Goal: Register for event/course

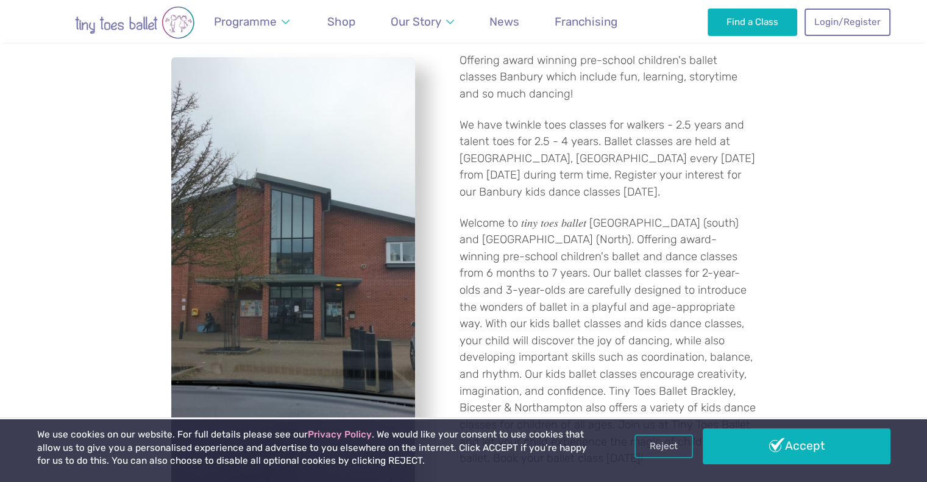
scroll to position [417, 0]
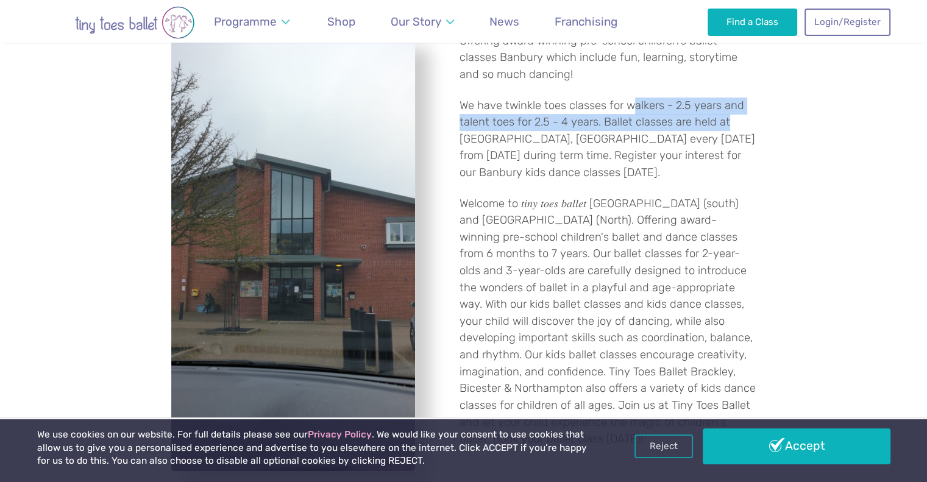
drag, startPoint x: 629, startPoint y: 104, endPoint x: 734, endPoint y: 121, distance: 106.1
click at [734, 121] on p "We have twinkle toes classes for walkers - 2.5 years and talent toes for 2.5 - …" at bounding box center [607, 139] width 297 height 84
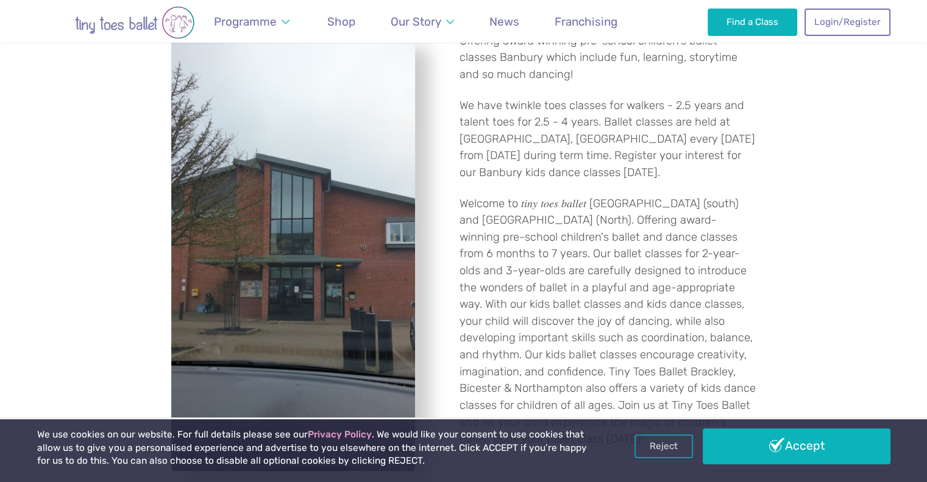
click at [763, 140] on div "Offering award winning pre-school children's ballet classes Banbury which inclu…" at bounding box center [463, 254] width 927 height 482
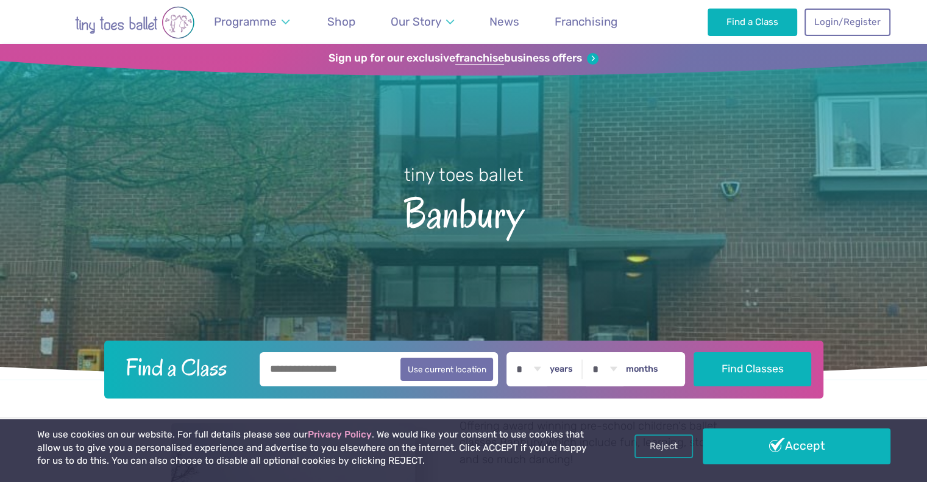
scroll to position [0, 0]
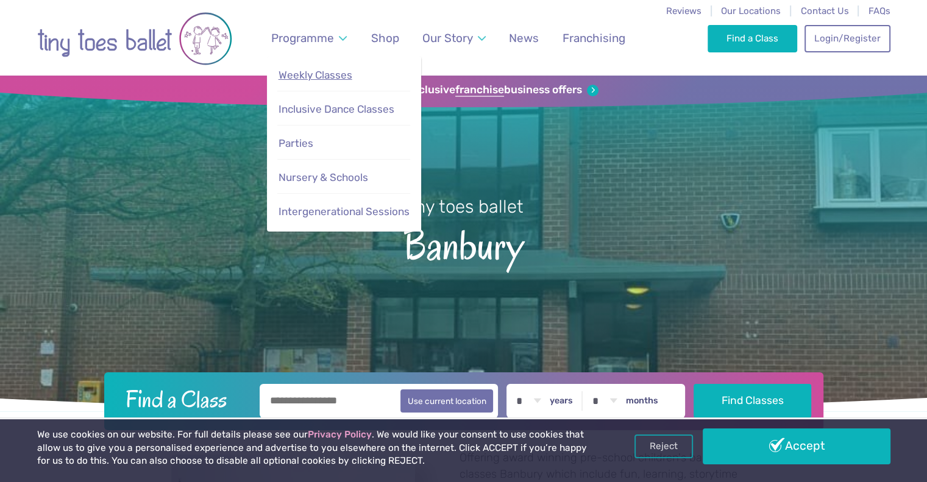
click at [312, 65] on link "Weekly Classes" at bounding box center [343, 75] width 133 height 26
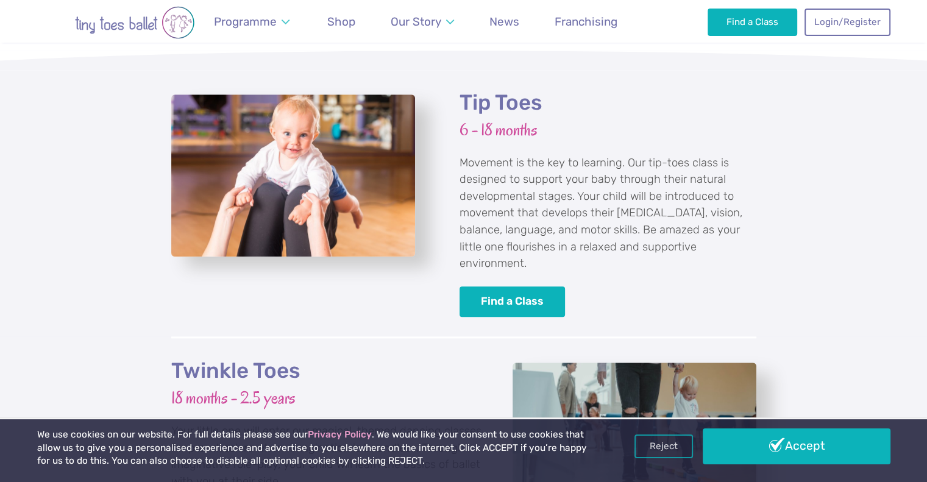
scroll to position [1135, 0]
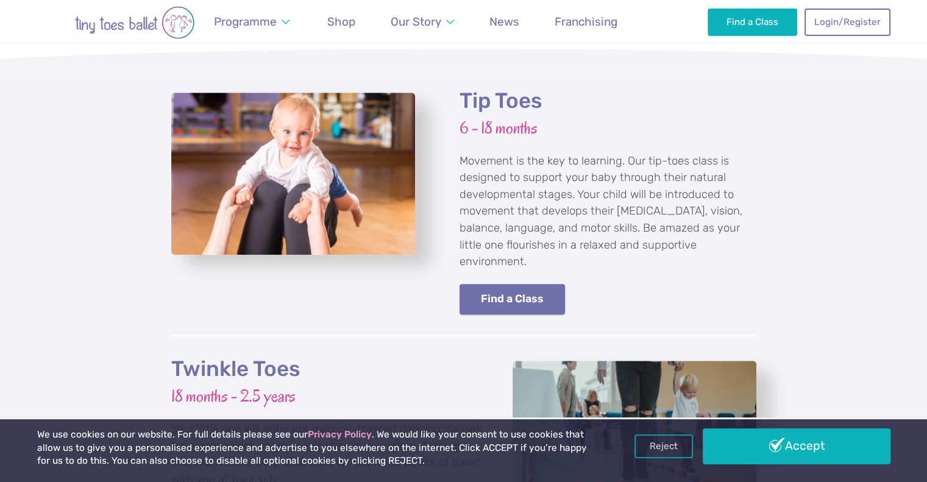
click at [506, 284] on link "Find a Class" at bounding box center [512, 299] width 106 height 31
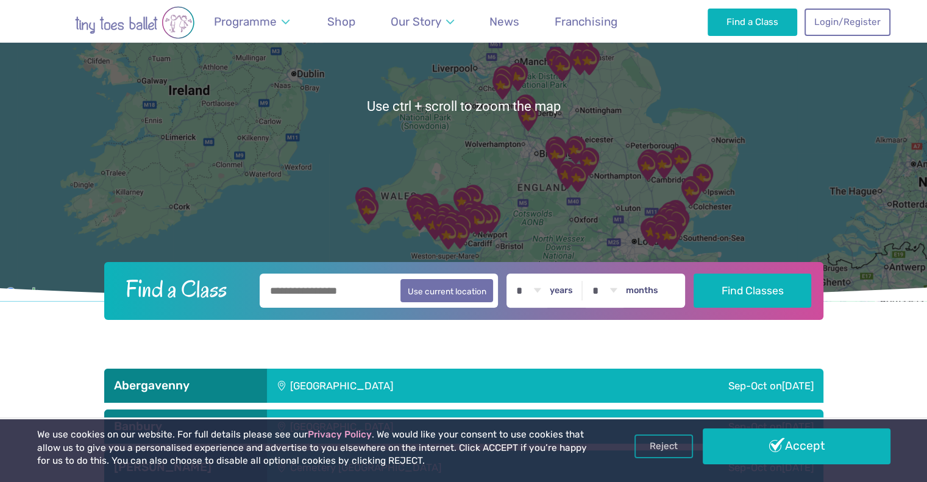
scroll to position [163, 0]
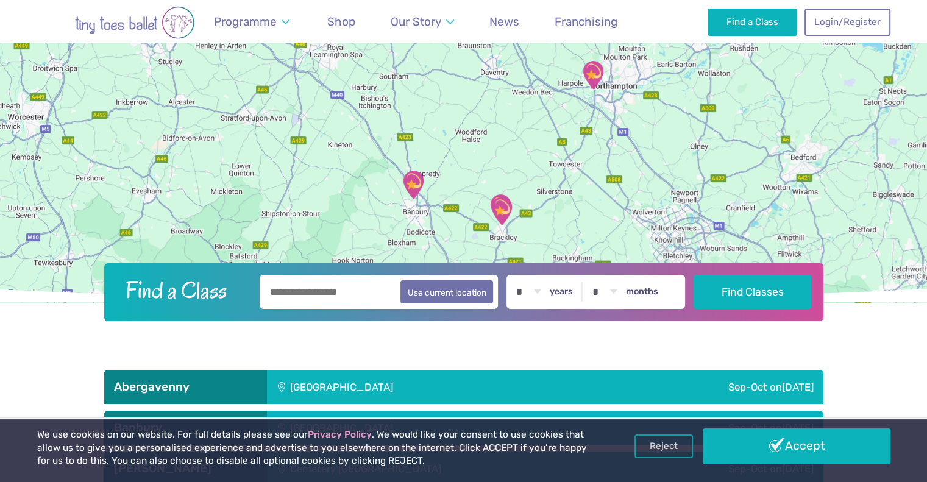
click at [417, 183] on img "Hanwell Fields Community Centre" at bounding box center [413, 184] width 30 height 30
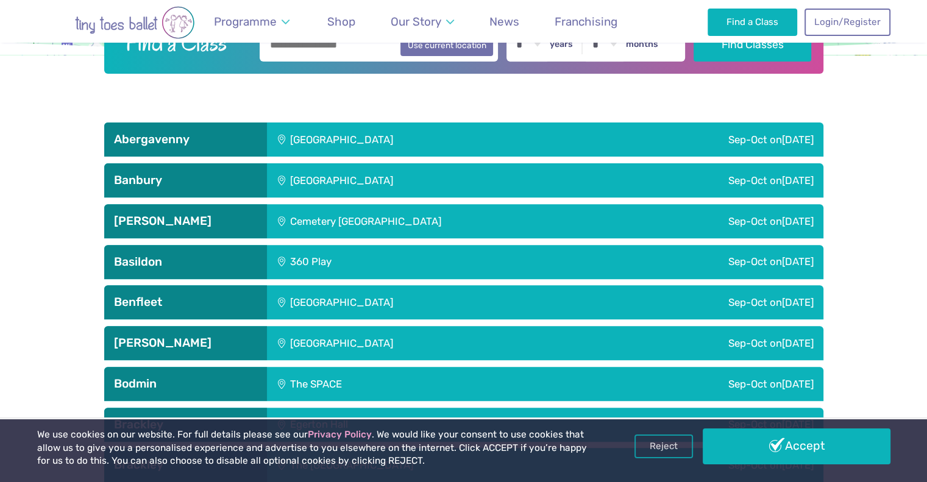
scroll to position [409, 0]
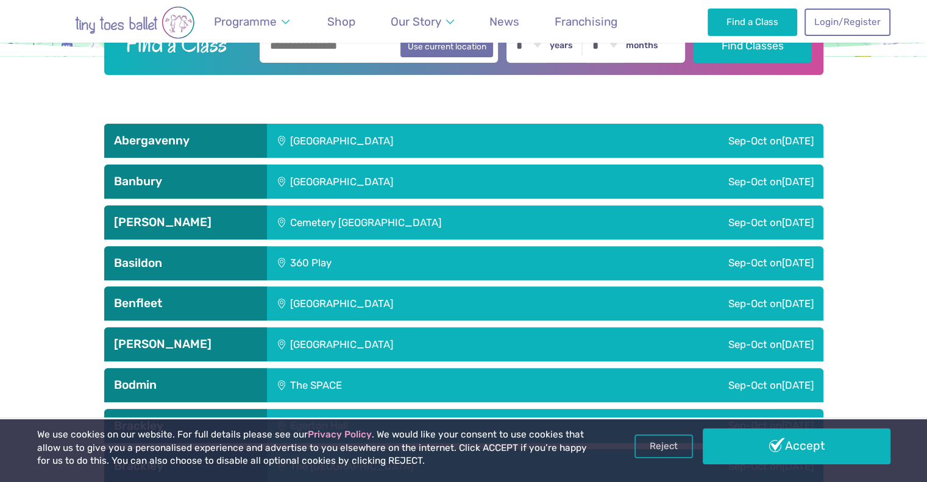
click at [627, 177] on div "Sep-Oct on Friday" at bounding box center [702, 182] width 242 height 34
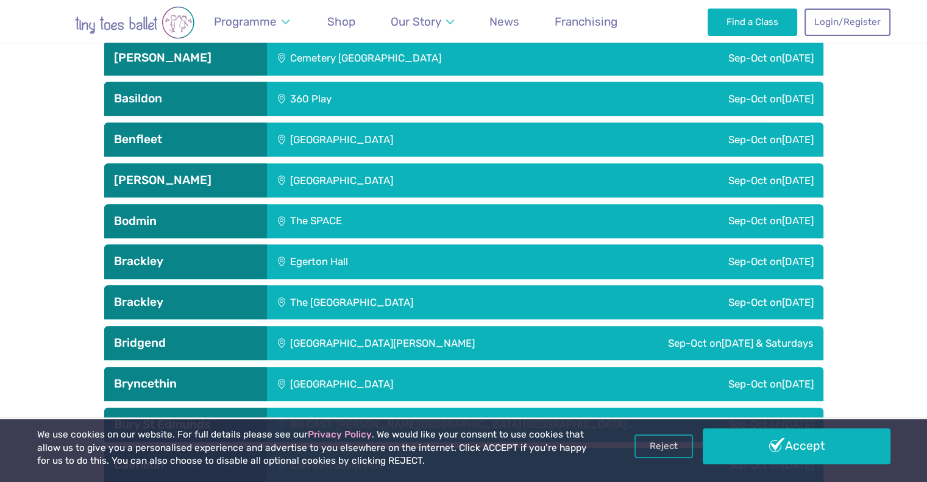
scroll to position [845, 0]
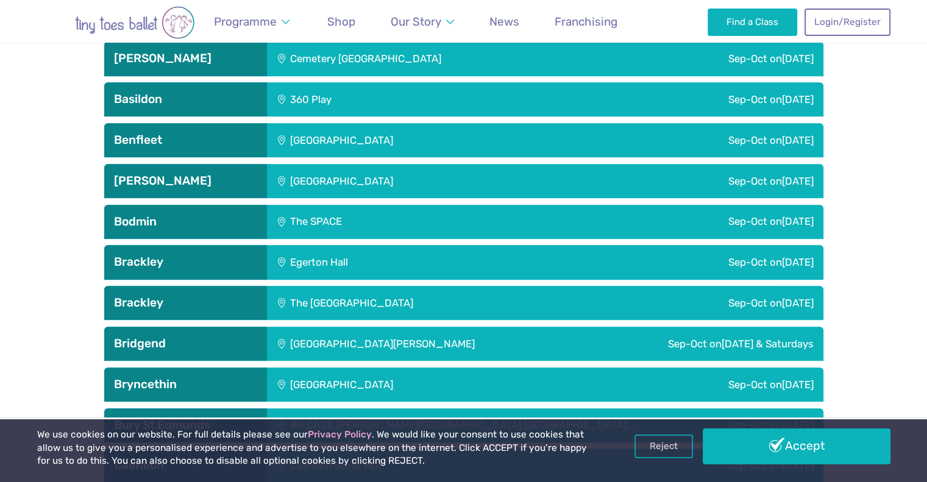
click at [490, 303] on div "The [GEOGRAPHIC_DATA]" at bounding box center [433, 303] width 333 height 34
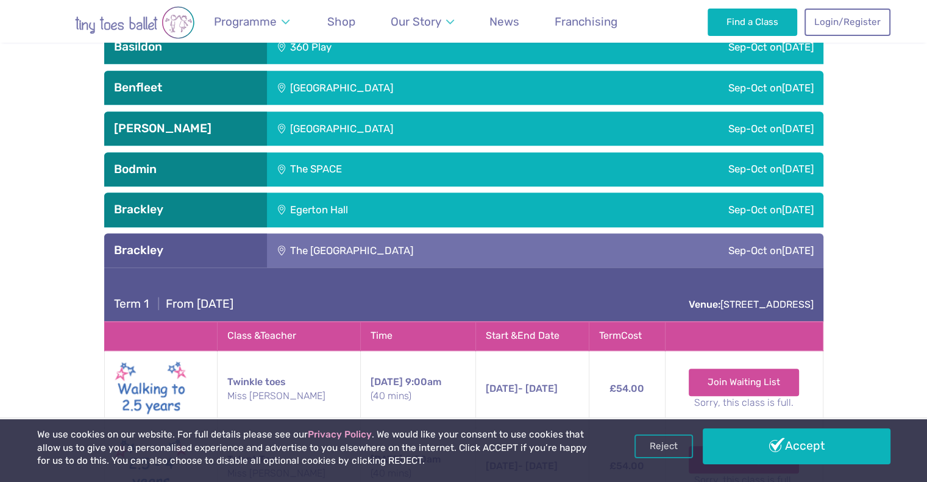
scroll to position [896, 0]
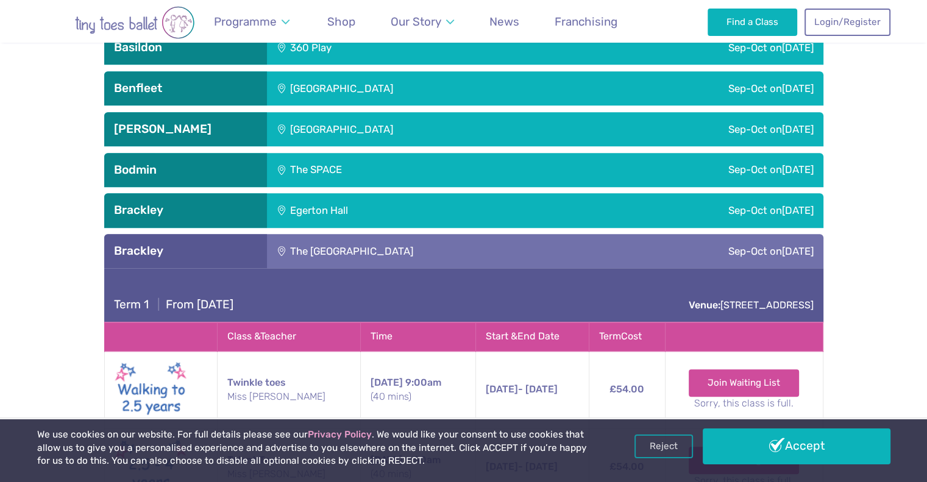
click at [451, 253] on div "The [GEOGRAPHIC_DATA]" at bounding box center [433, 251] width 333 height 34
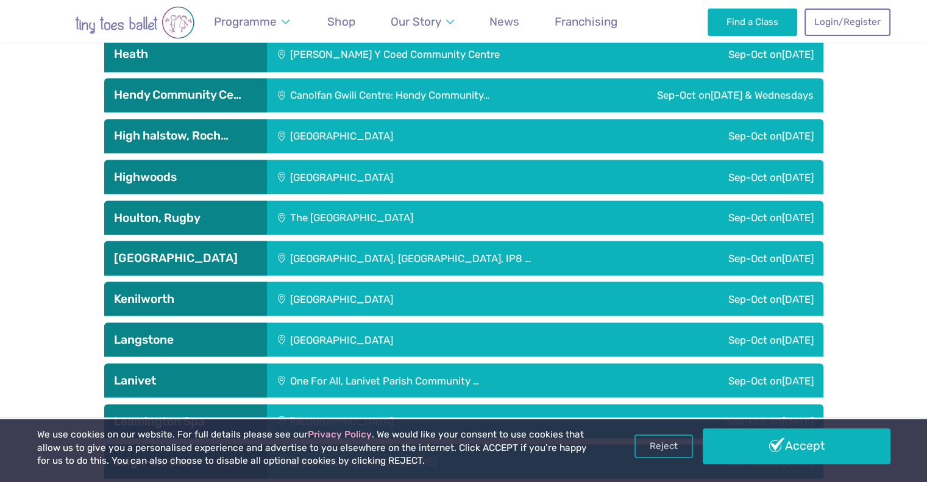
scroll to position [2255, 0]
